Goal: Use online tool/utility: Utilize a website feature to perform a specific function

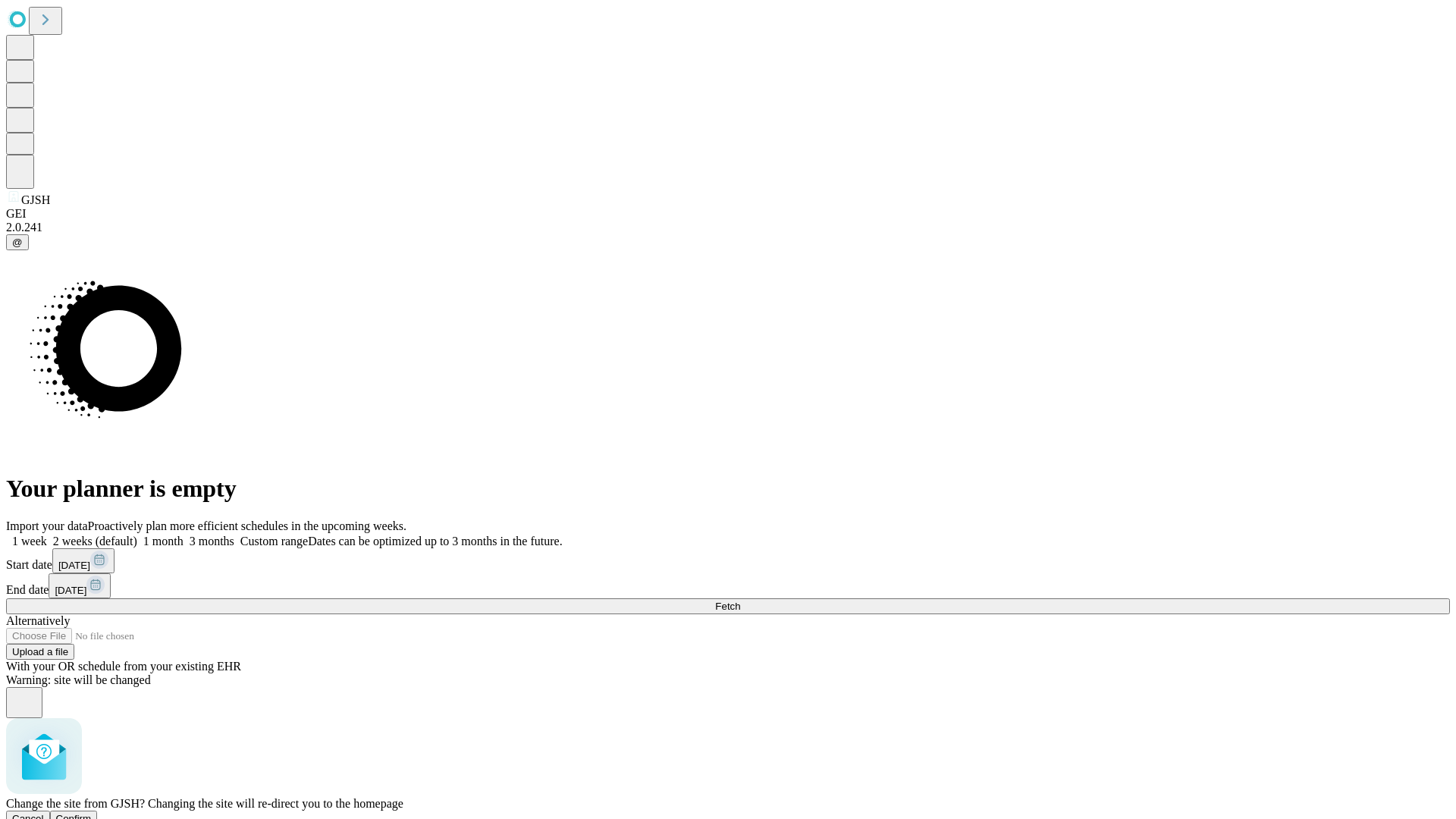
click at [91, 813] on span "Confirm" at bounding box center [74, 819] width 36 height 11
click at [138, 535] on label "2 weeks (default)" at bounding box center [92, 541] width 91 height 13
click at [740, 600] on span "Fetch" at bounding box center [727, 606] width 25 height 11
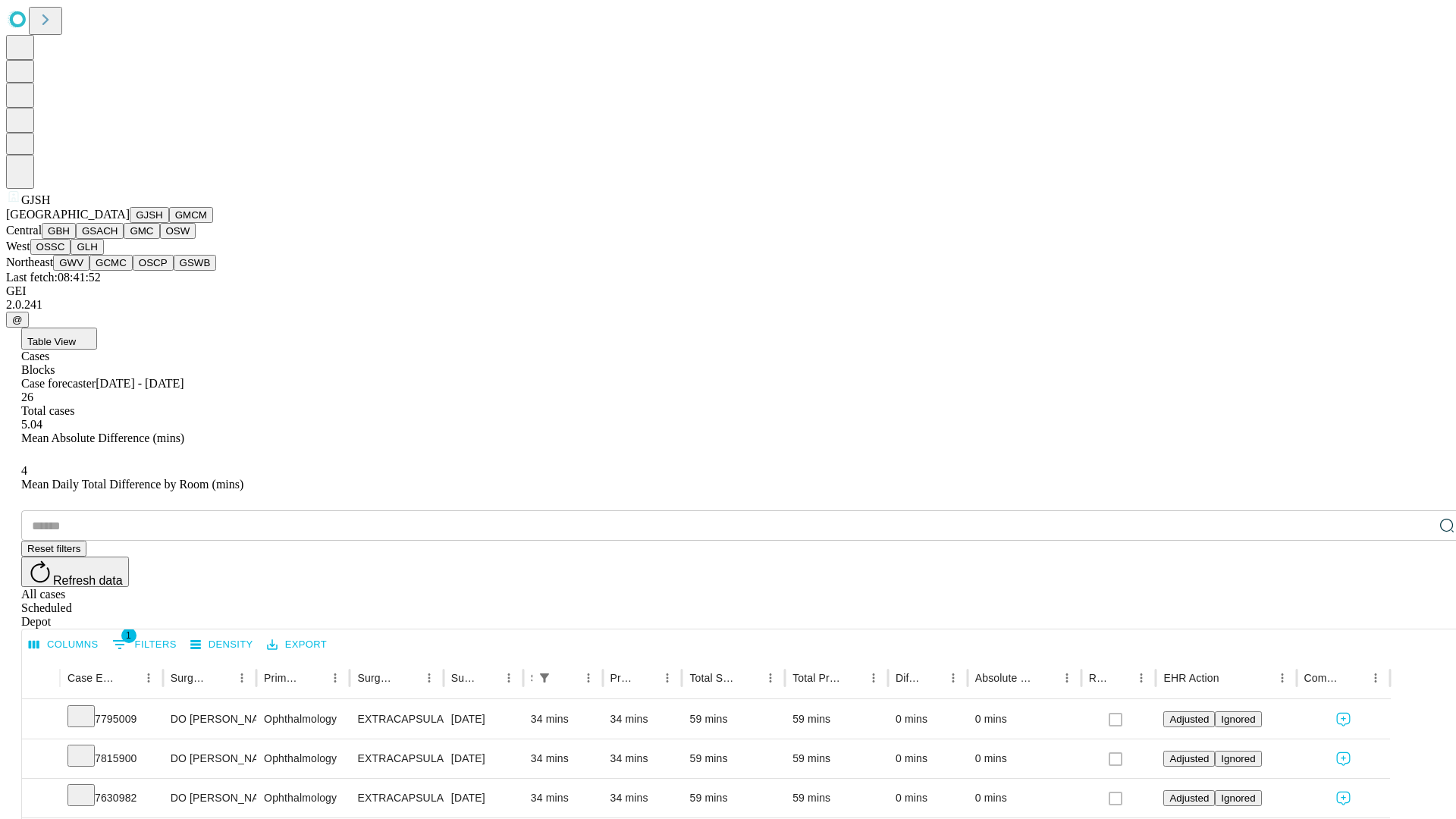
click at [169, 223] on button "GMCM" at bounding box center [191, 215] width 44 height 16
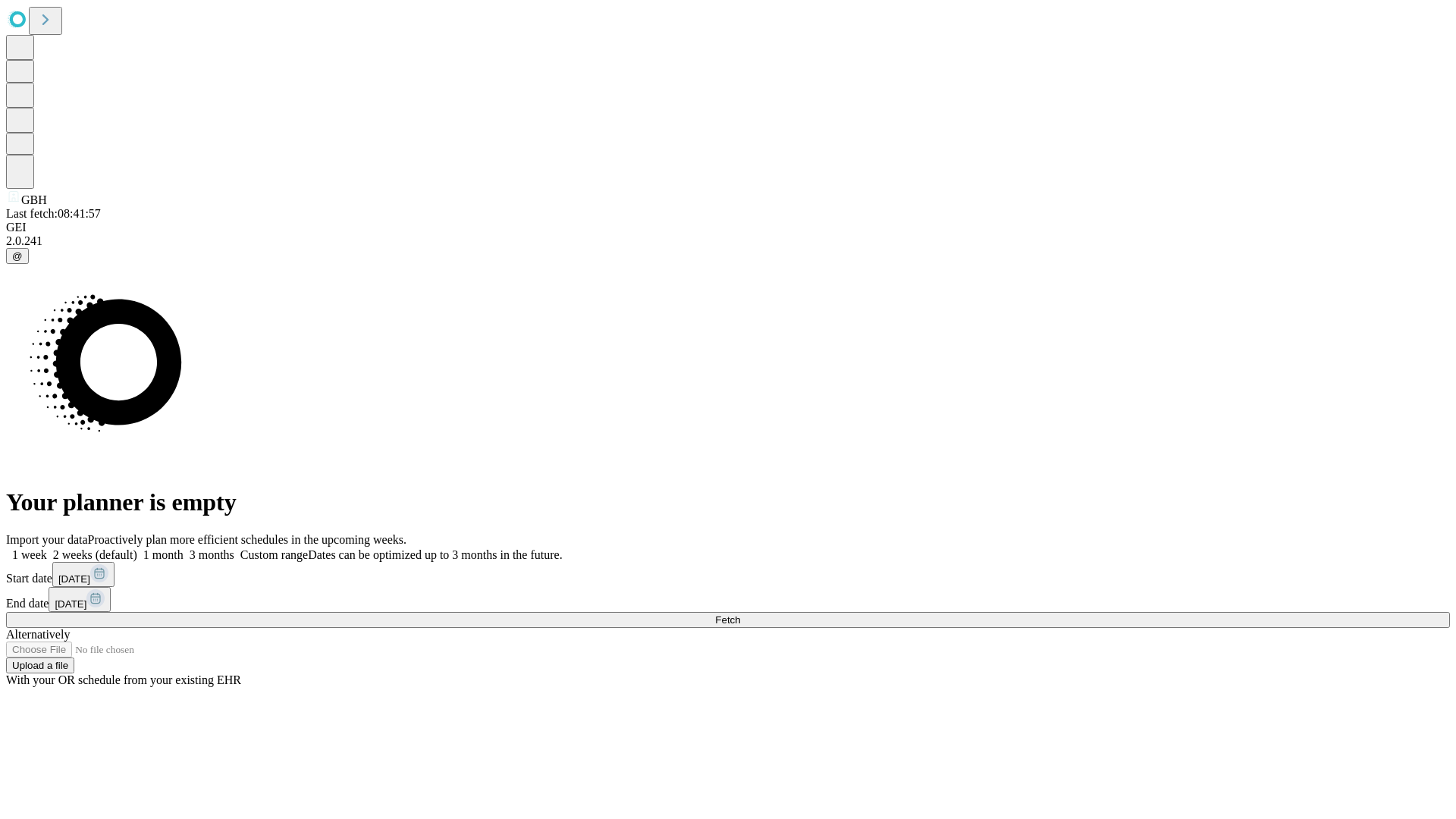
click at [138, 549] on label "2 weeks (default)" at bounding box center [92, 555] width 91 height 13
click at [740, 614] on span "Fetch" at bounding box center [727, 620] width 25 height 11
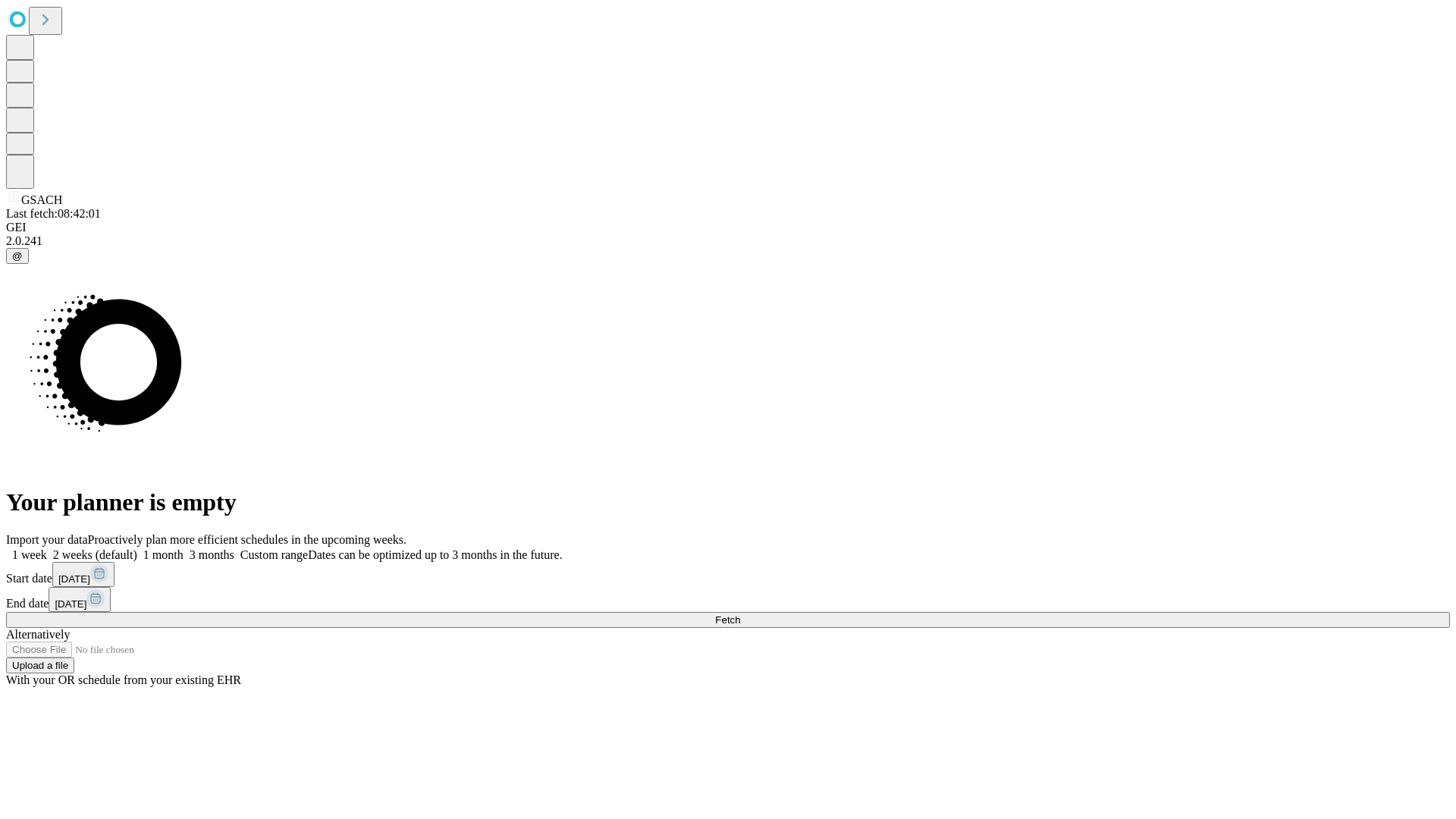
click at [138, 549] on label "2 weeks (default)" at bounding box center [92, 555] width 91 height 13
click at [740, 614] on span "Fetch" at bounding box center [727, 620] width 25 height 11
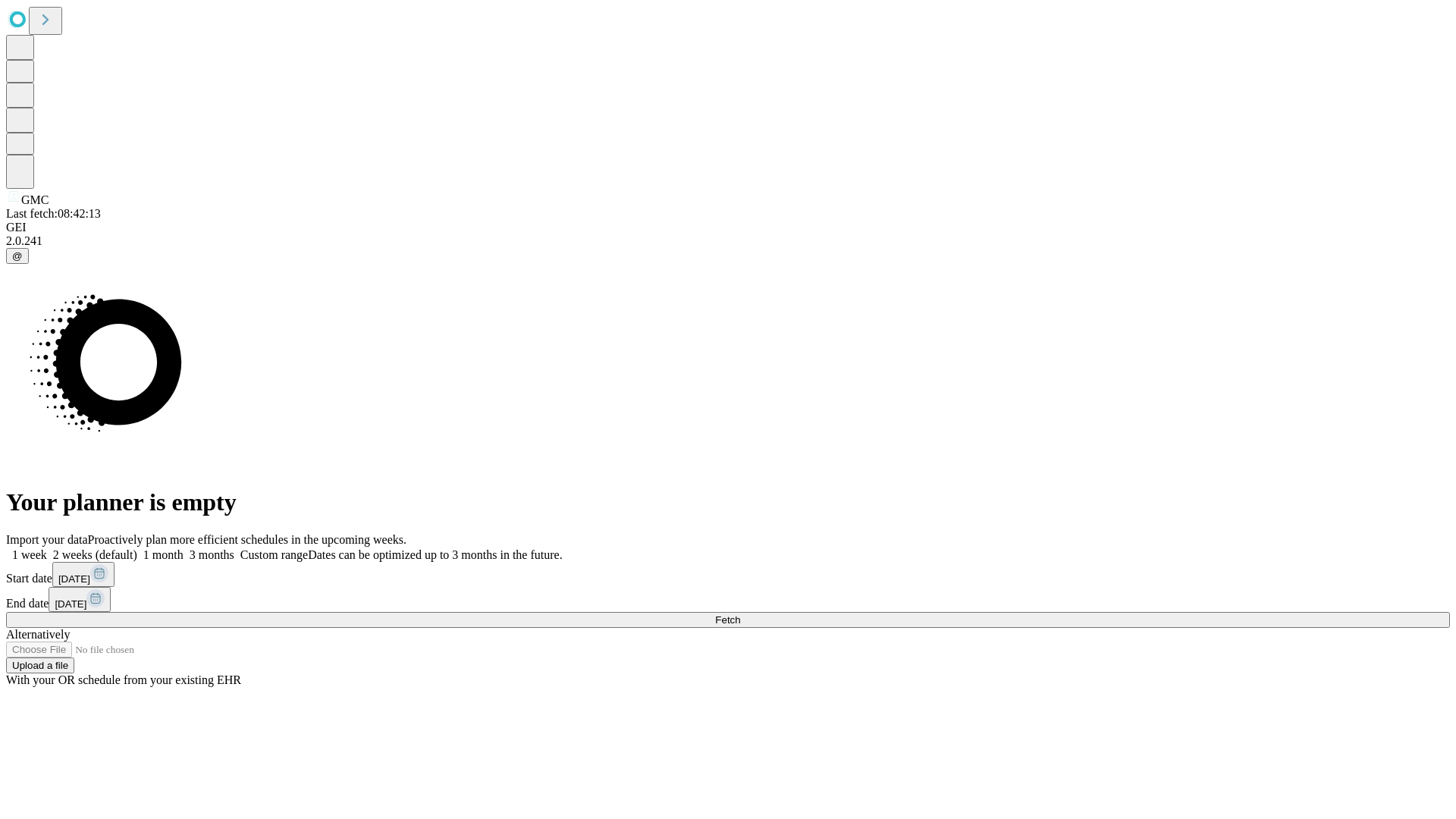
click at [138, 549] on label "2 weeks (default)" at bounding box center [92, 555] width 91 height 13
click at [740, 614] on span "Fetch" at bounding box center [727, 620] width 25 height 11
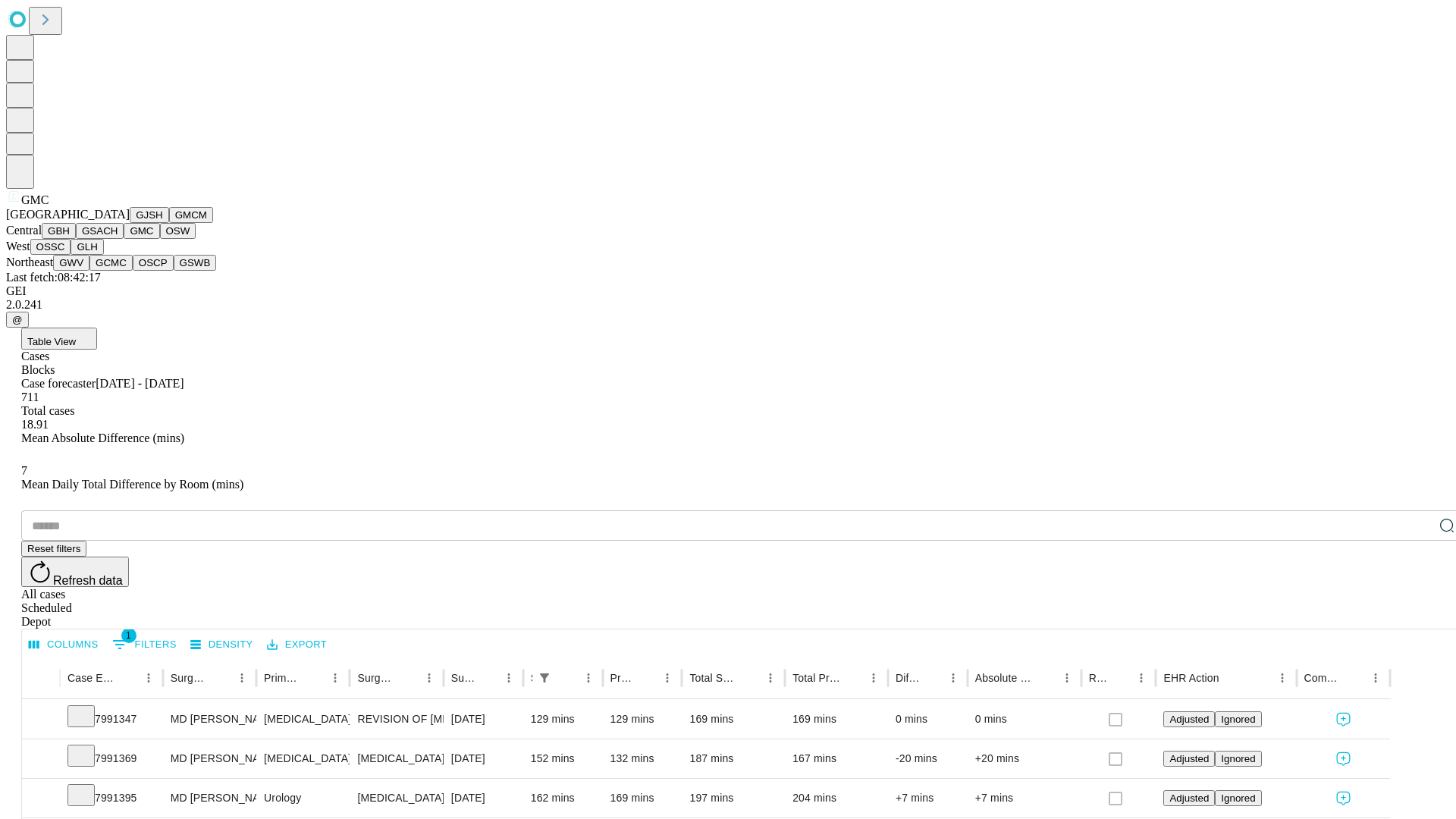
click at [160, 239] on button "OSW" at bounding box center [178, 231] width 36 height 16
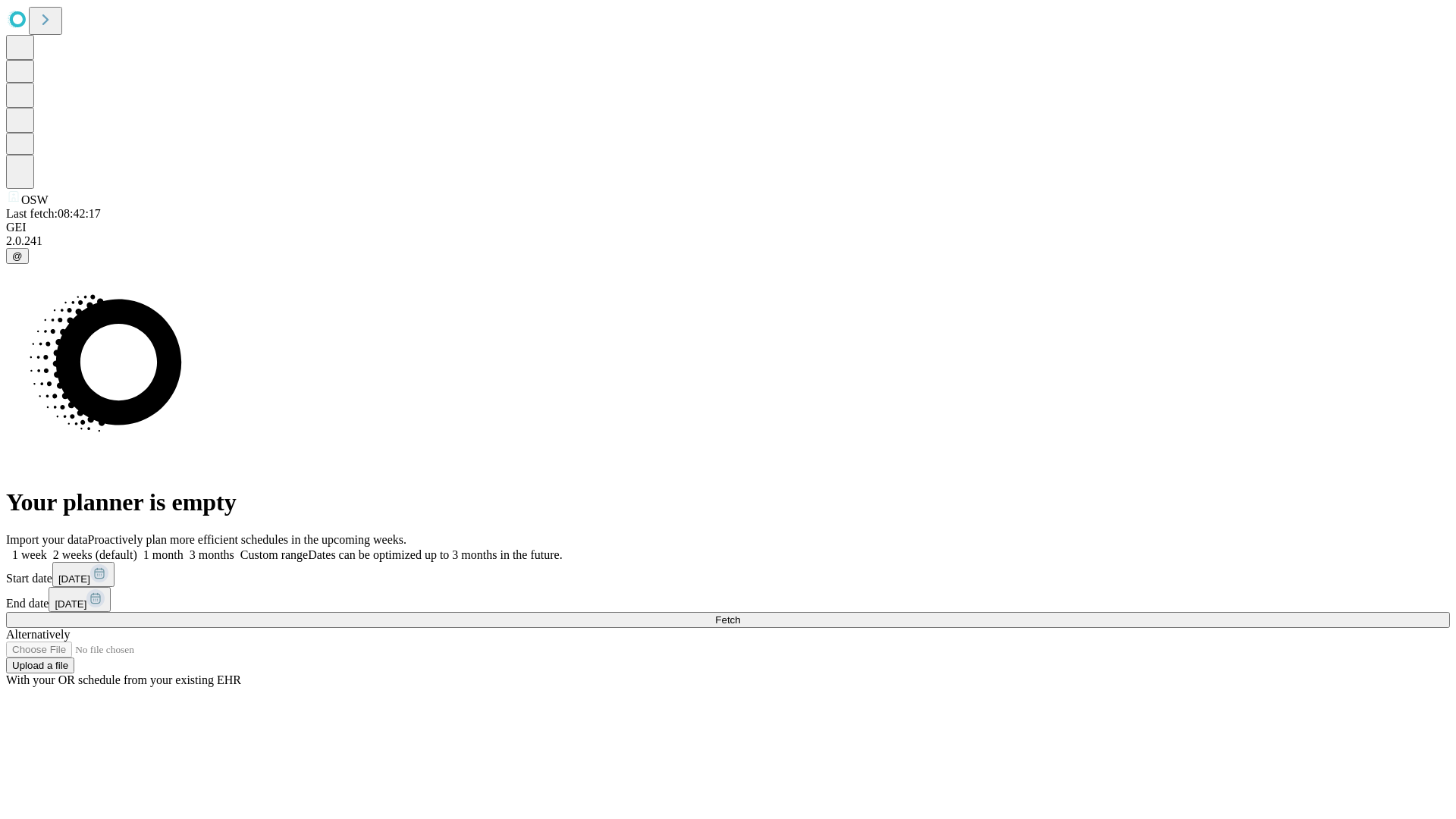
click at [138, 549] on label "2 weeks (default)" at bounding box center [92, 555] width 91 height 13
click at [740, 614] on span "Fetch" at bounding box center [727, 620] width 25 height 11
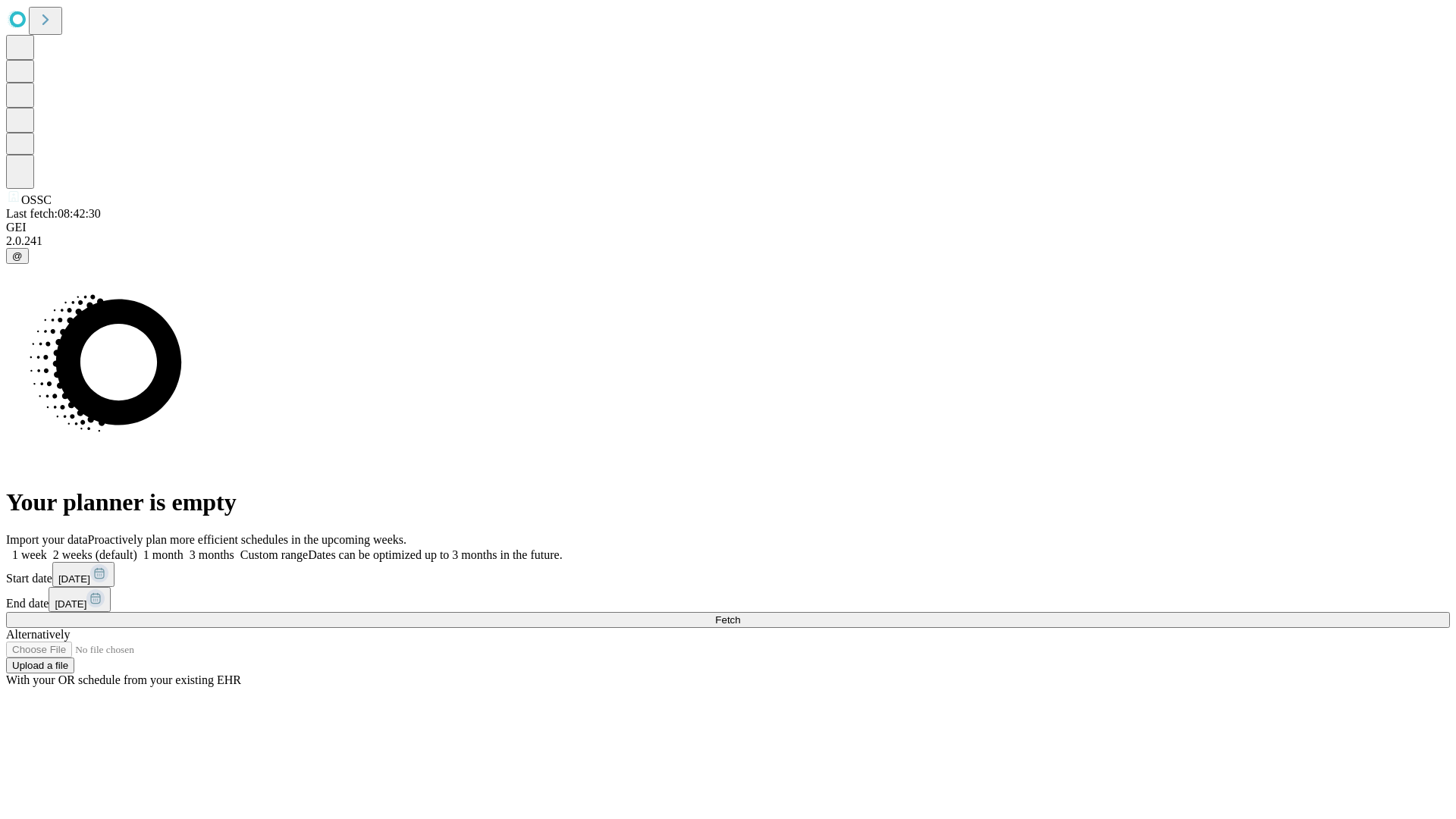
click at [138, 549] on label "2 weeks (default)" at bounding box center [92, 555] width 91 height 13
click at [740, 614] on span "Fetch" at bounding box center [727, 620] width 25 height 11
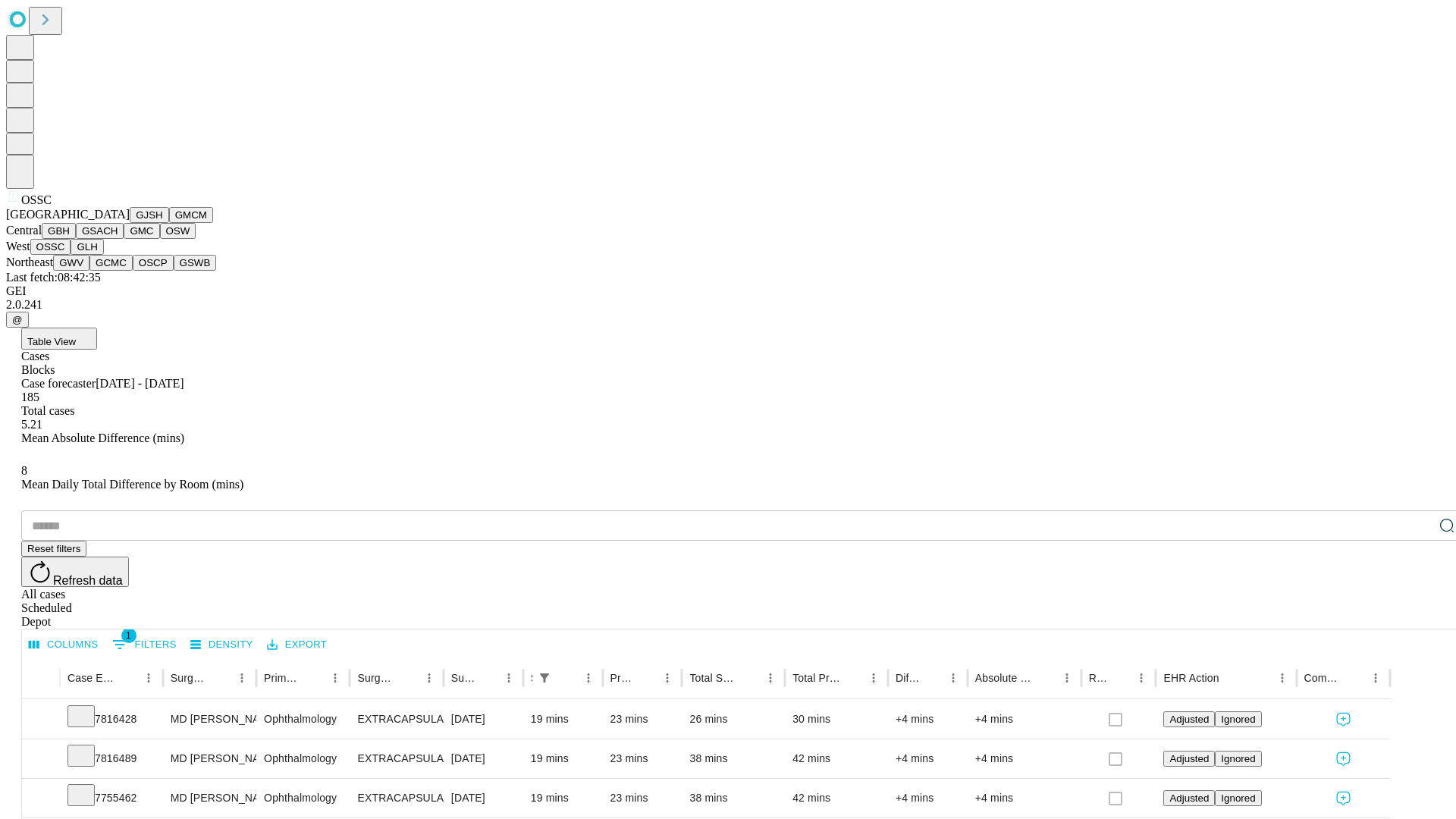
click at [103, 255] on button "GLH" at bounding box center [87, 247] width 32 height 16
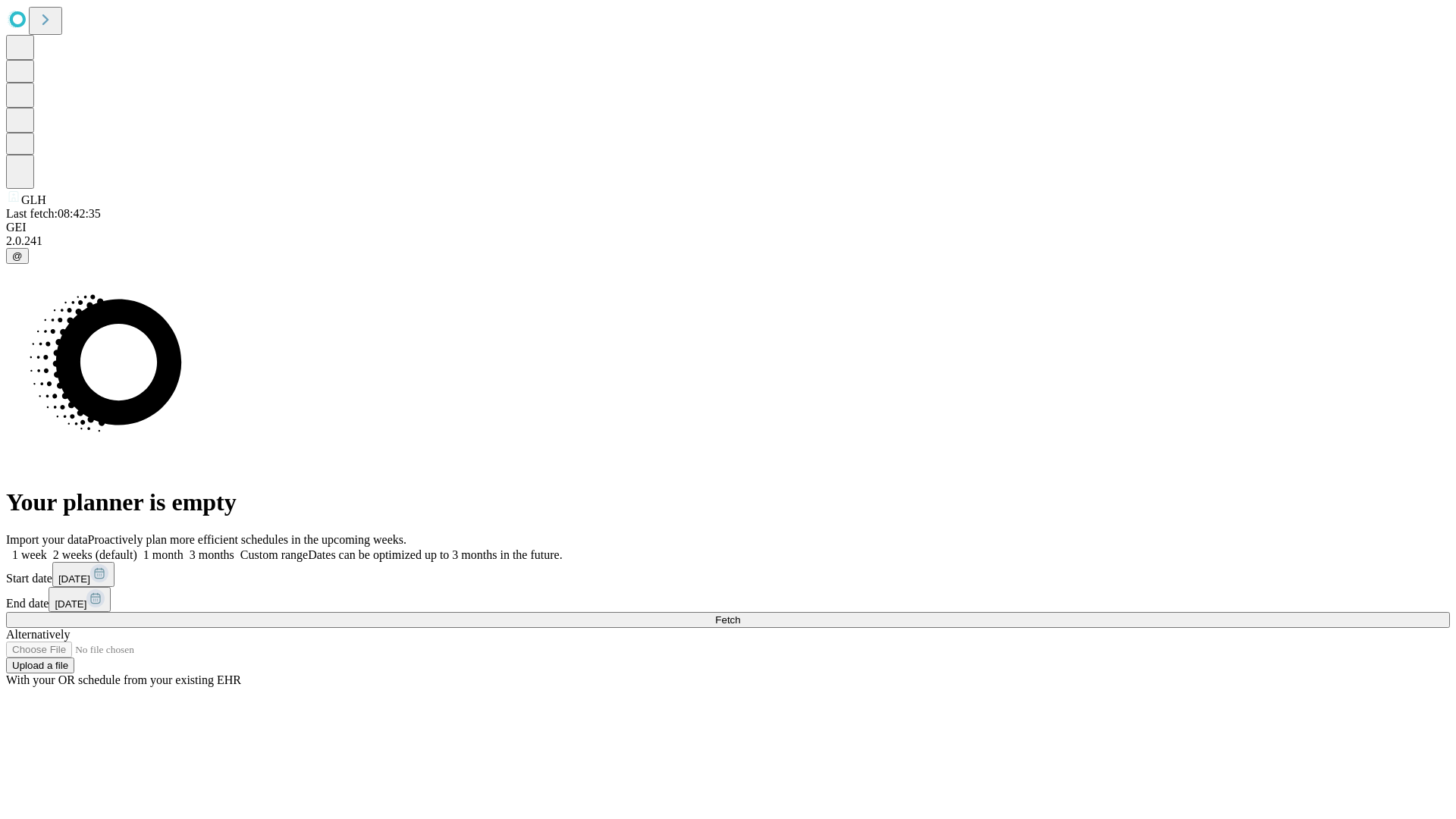
click at [138, 549] on label "2 weeks (default)" at bounding box center [92, 555] width 91 height 13
click at [740, 614] on span "Fetch" at bounding box center [727, 620] width 25 height 11
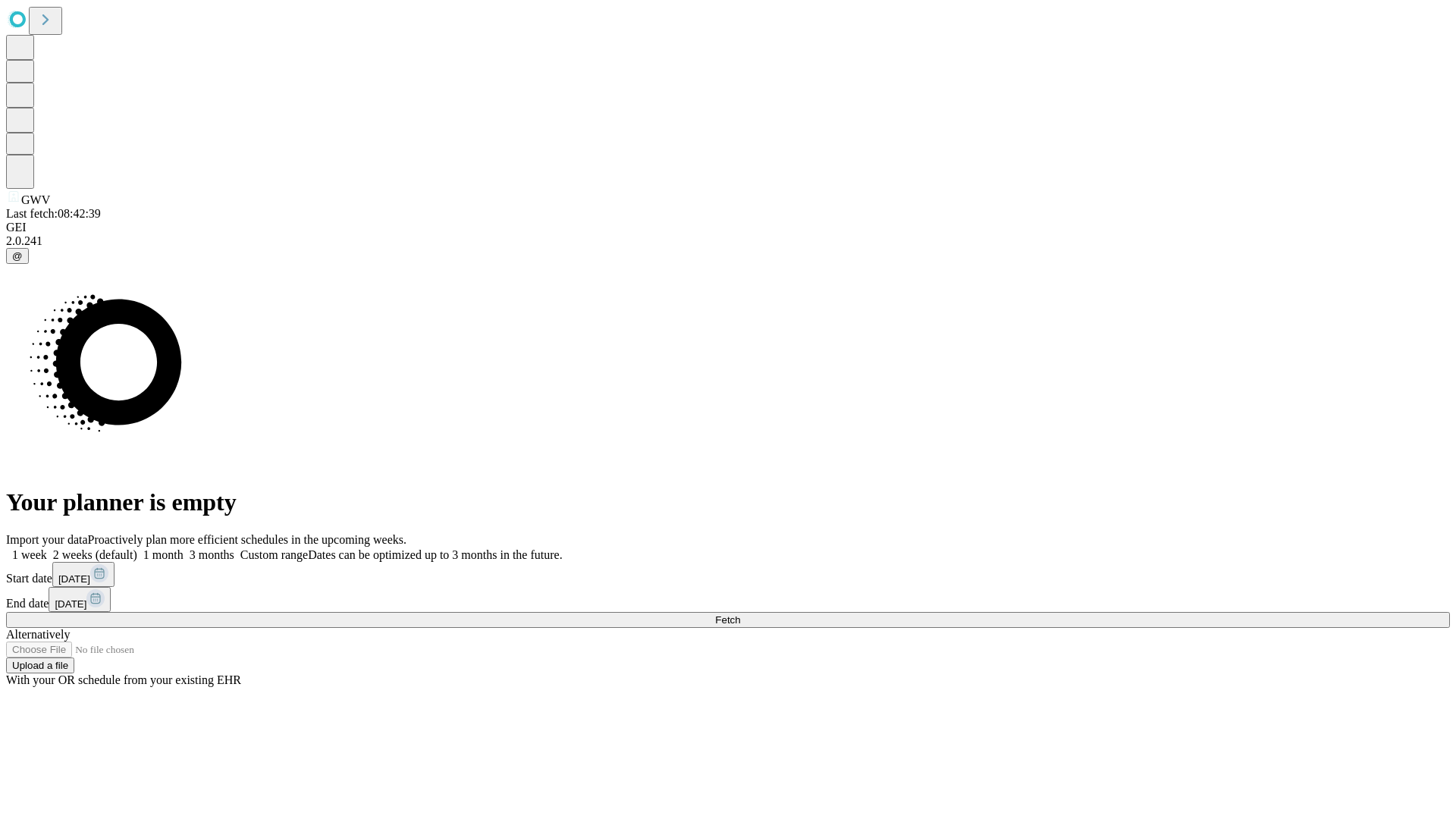
click at [138, 549] on label "2 weeks (default)" at bounding box center [92, 555] width 91 height 13
click at [740, 614] on span "Fetch" at bounding box center [727, 620] width 25 height 11
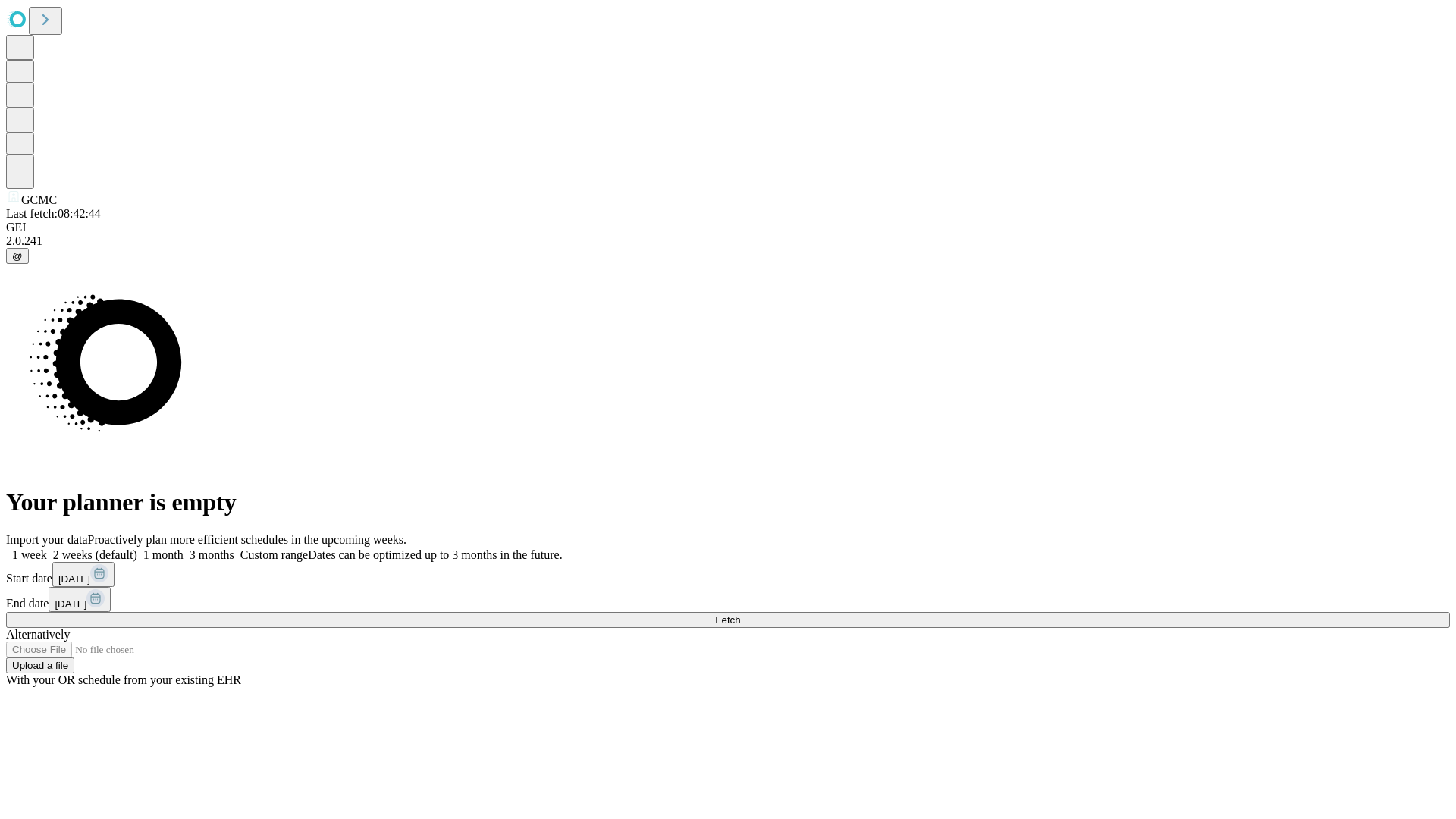
click at [138, 549] on label "2 weeks (default)" at bounding box center [92, 555] width 91 height 13
click at [740, 614] on span "Fetch" at bounding box center [727, 620] width 25 height 11
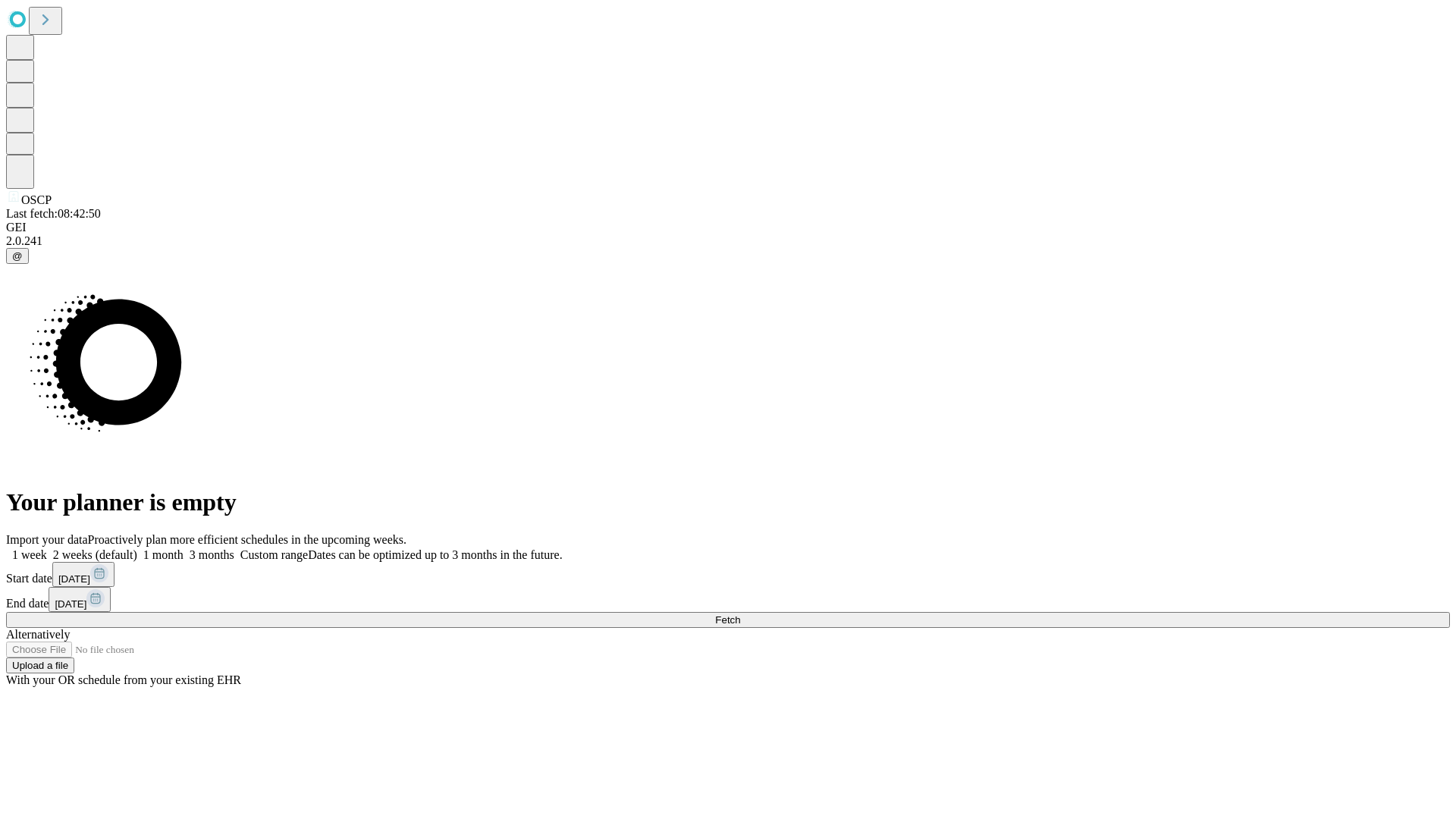
click at [138, 549] on label "2 weeks (default)" at bounding box center [92, 555] width 91 height 13
click at [740, 614] on span "Fetch" at bounding box center [727, 620] width 25 height 11
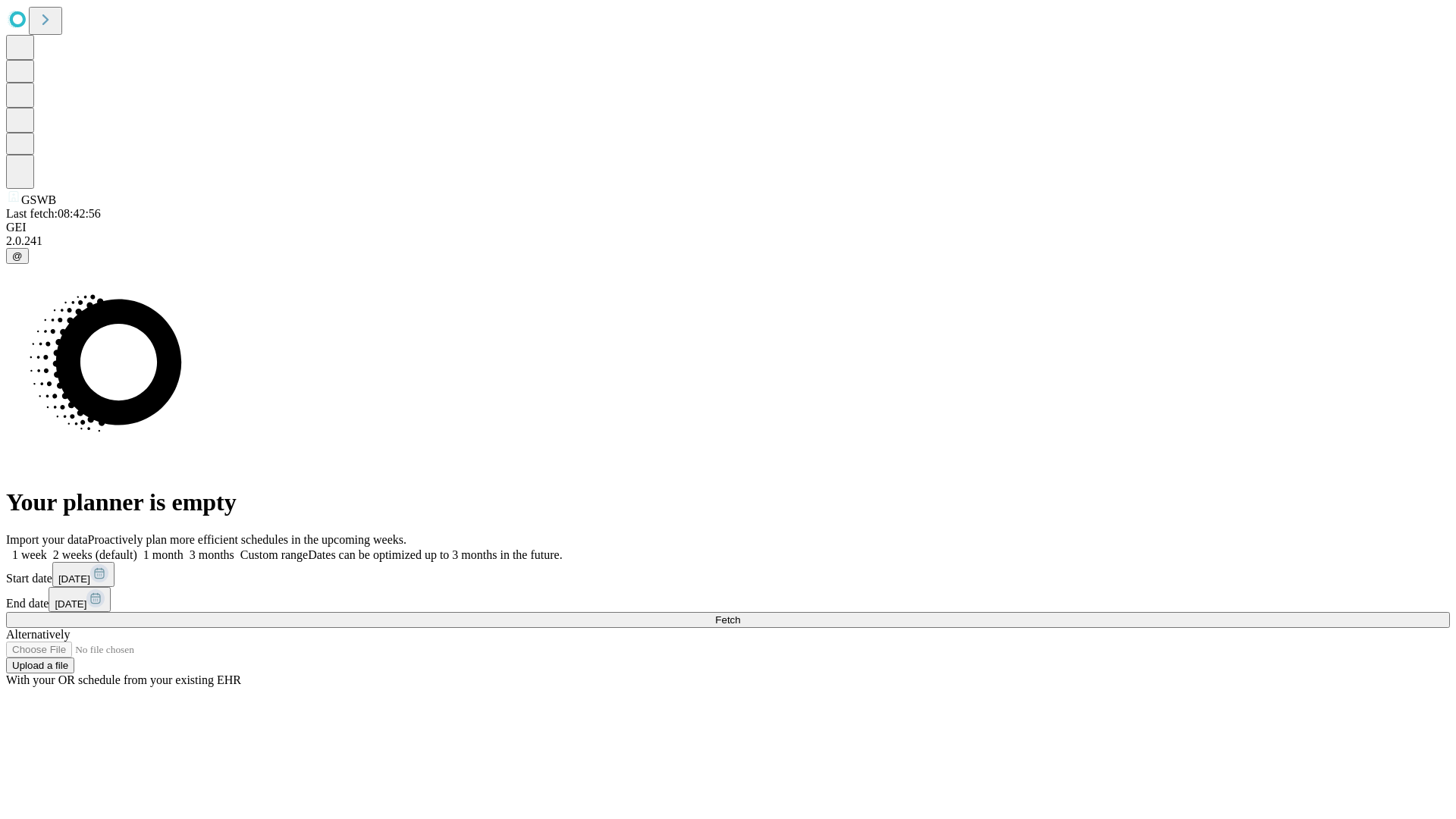
click at [138, 549] on label "2 weeks (default)" at bounding box center [92, 555] width 91 height 13
click at [740, 614] on span "Fetch" at bounding box center [727, 620] width 25 height 11
